Goal: Task Accomplishment & Management: Use online tool/utility

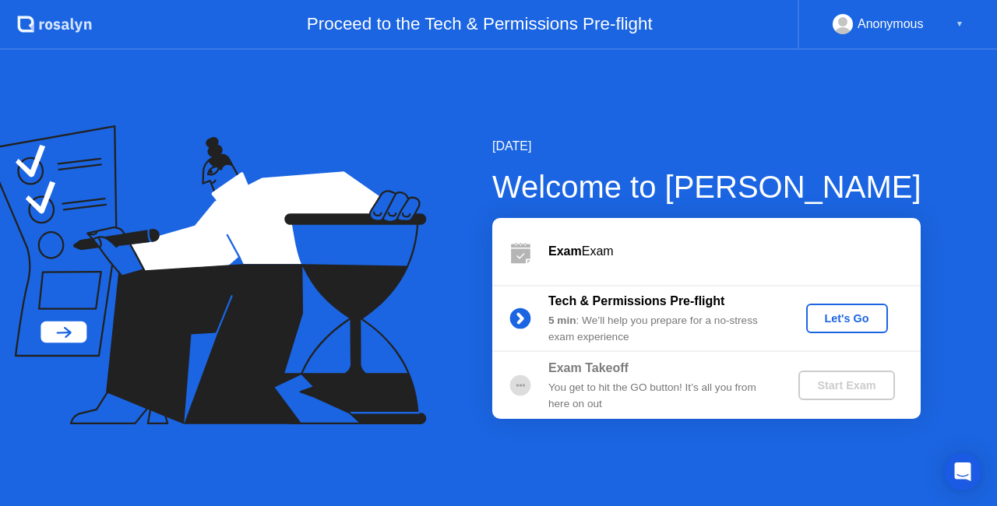
click at [850, 322] on div "Let's Go" at bounding box center [846, 318] width 69 height 12
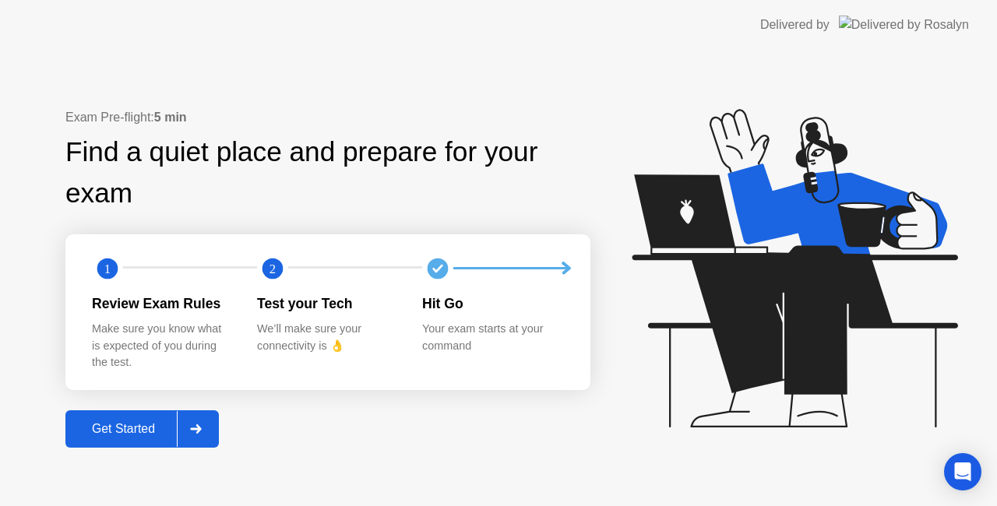
click at [107, 429] on div "Get Started" at bounding box center [123, 429] width 107 height 14
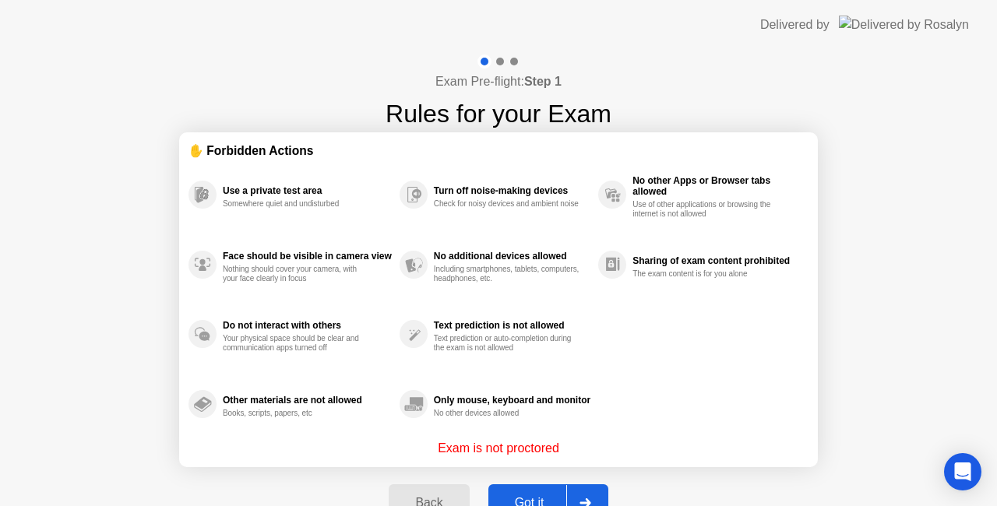
click at [540, 496] on div "Got it" at bounding box center [529, 503] width 73 height 14
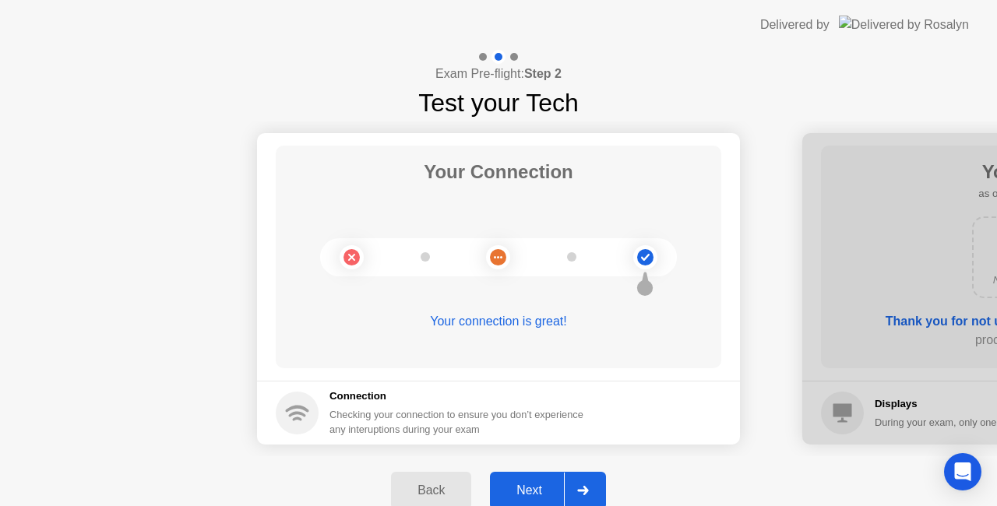
click at [536, 498] on div "Next" at bounding box center [528, 491] width 69 height 14
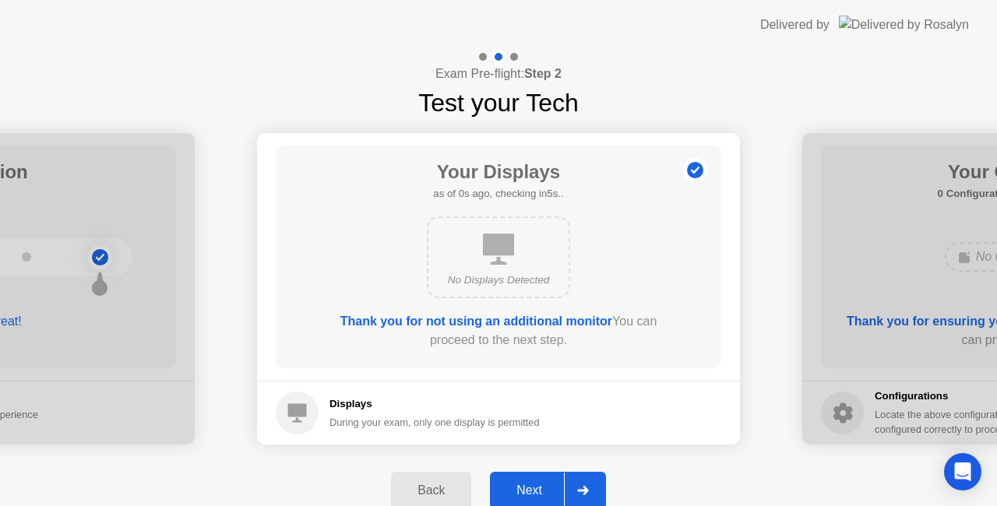
click at [526, 494] on div "Next" at bounding box center [528, 491] width 69 height 14
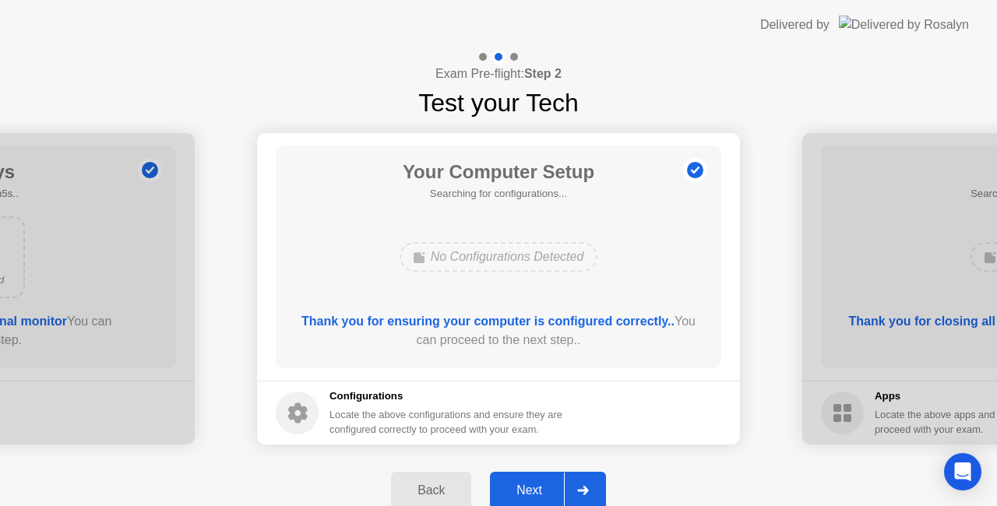
click at [526, 494] on div "Next" at bounding box center [528, 491] width 69 height 14
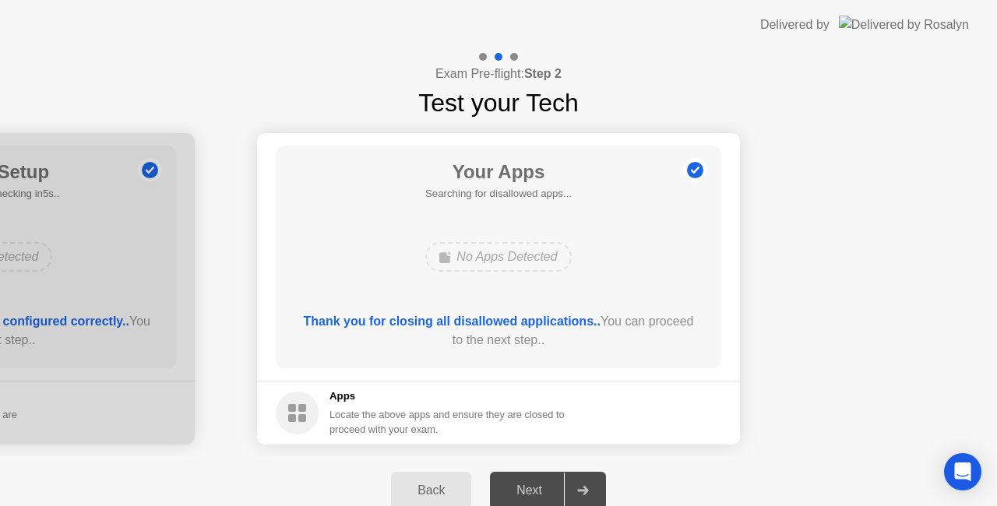
click at [526, 493] on div "Next" at bounding box center [528, 491] width 69 height 14
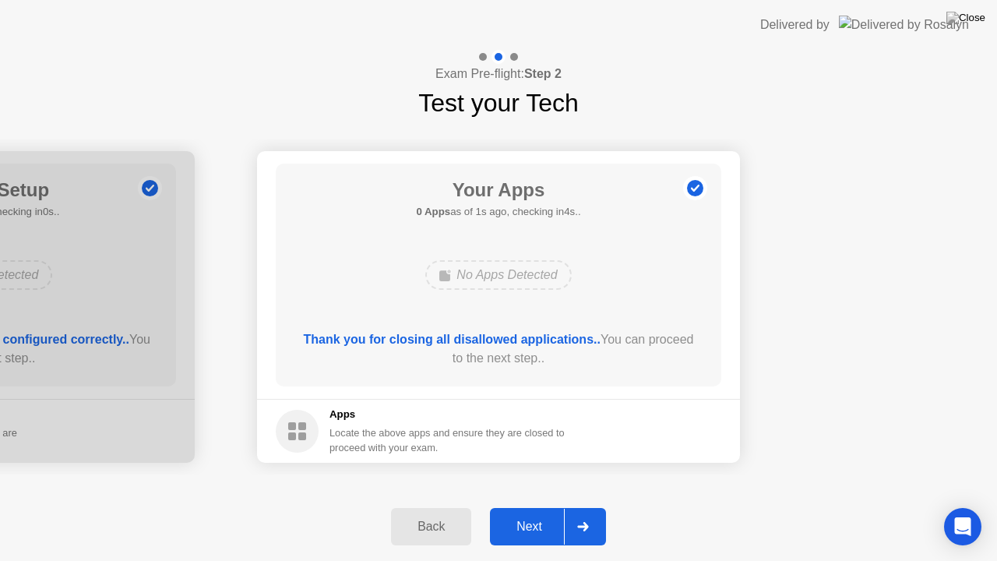
click at [546, 505] on div "Next" at bounding box center [528, 526] width 69 height 14
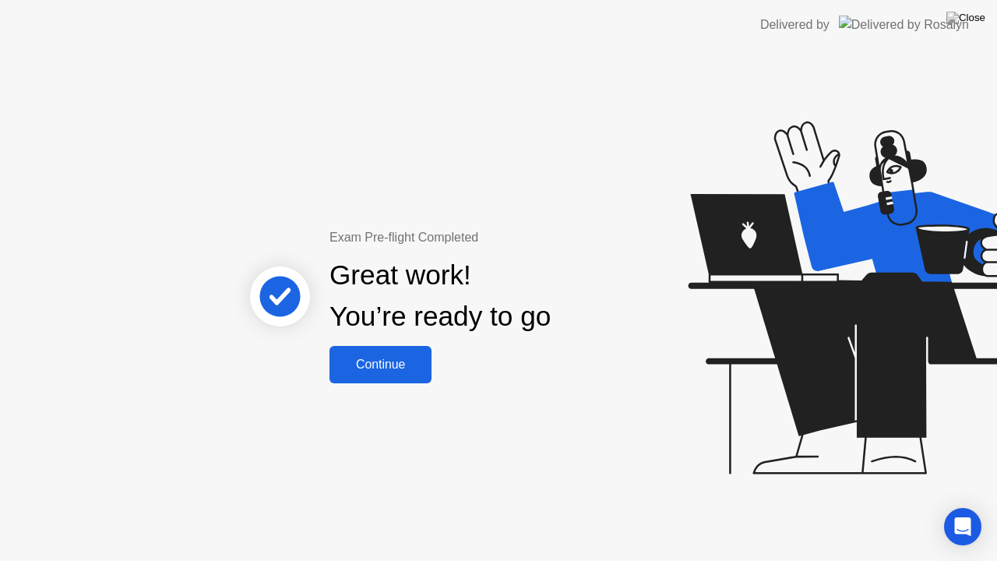
click at [404, 357] on div "Continue" at bounding box center [380, 364] width 93 height 14
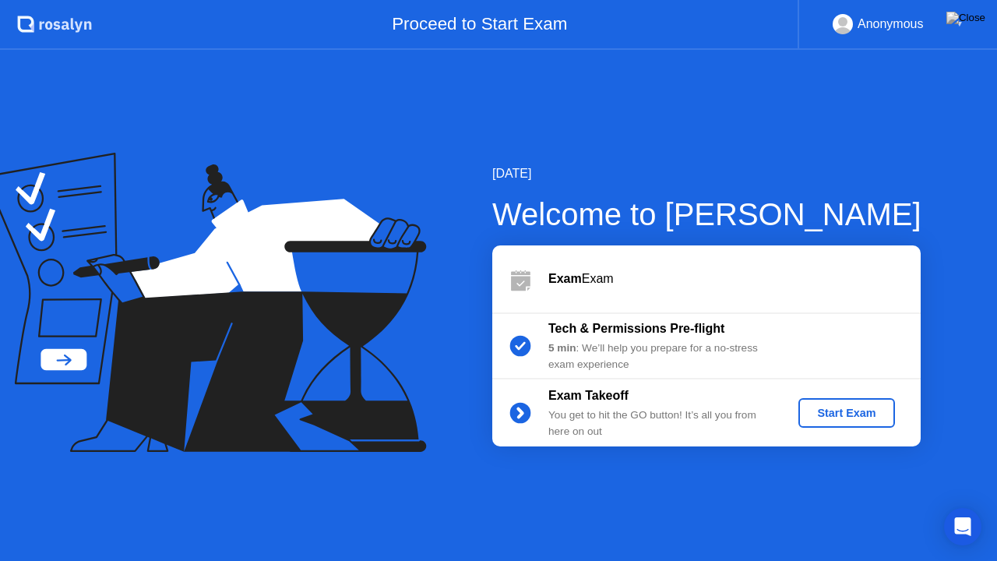
click at [839, 417] on div "Start Exam" at bounding box center [845, 412] width 83 height 12
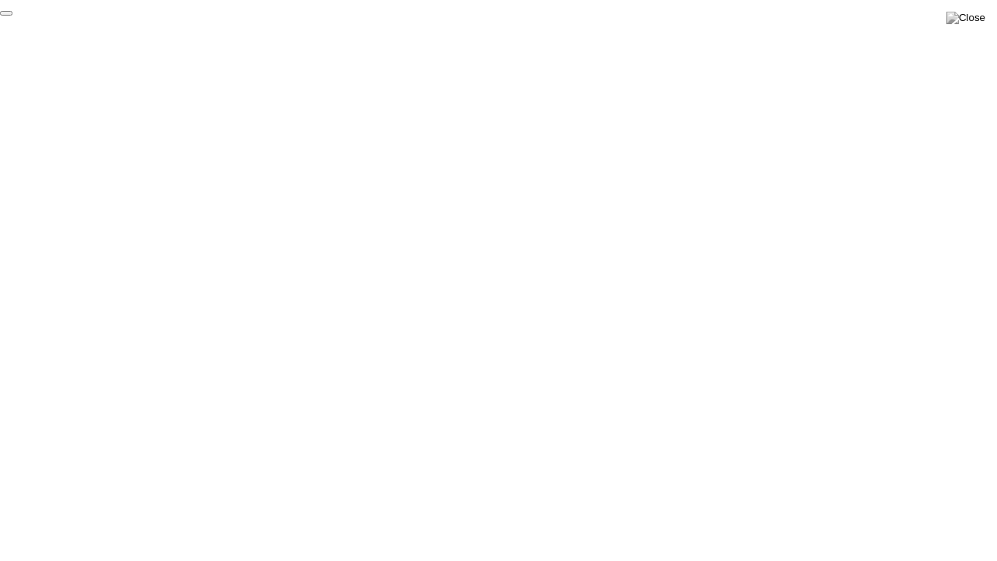
click div "End Proctoring Session"
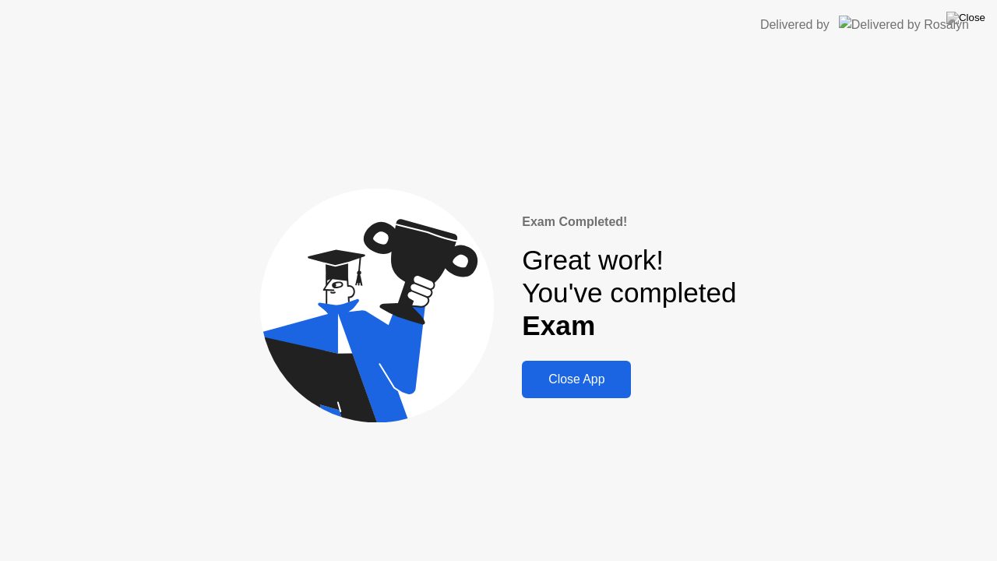
click at [589, 382] on div "Close App" at bounding box center [576, 379] width 100 height 14
